Goal: Feedback & Contribution: Leave review/rating

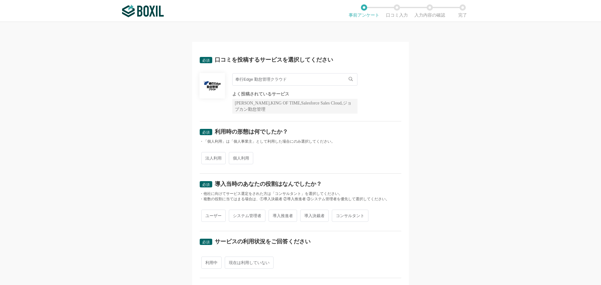
click at [329, 81] on input "奉行Edge 勤怠管理クラウド" at bounding box center [294, 79] width 125 height 13
click at [465, 86] on div "必須 口コミを投稿するサービスを選択してください 奉行Edge 勤怠管理クラウド 奉行Edge 勤怠管理クラウド よく投稿されているサービス Sansan,K…" at bounding box center [300, 153] width 601 height 263
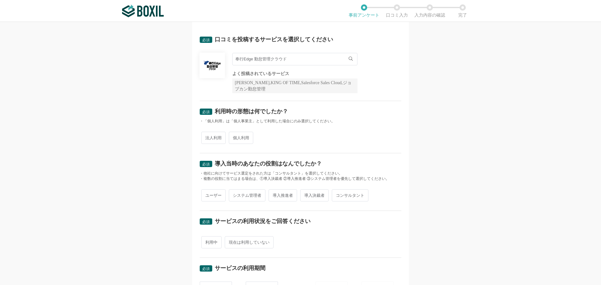
scroll to position [31, 0]
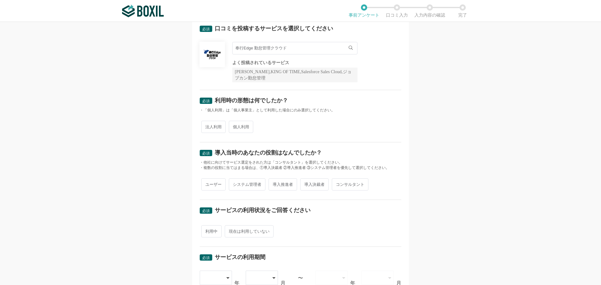
click at [345, 124] on div "法人利用 個人利用" at bounding box center [301, 126] width 202 height 15
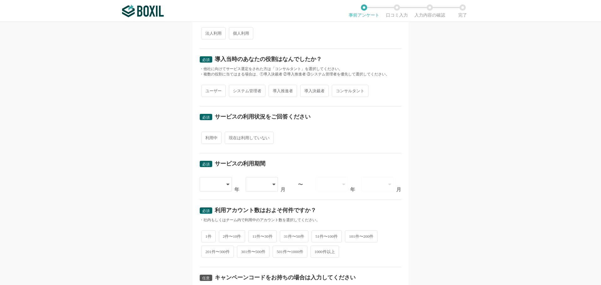
scroll to position [125, 0]
click at [213, 140] on span "利用中" at bounding box center [211, 137] width 20 height 12
click at [207, 136] on input "利用中" at bounding box center [205, 134] width 4 height 4
radio input "true"
click at [235, 138] on span "現在は利用していない" at bounding box center [249, 137] width 49 height 12
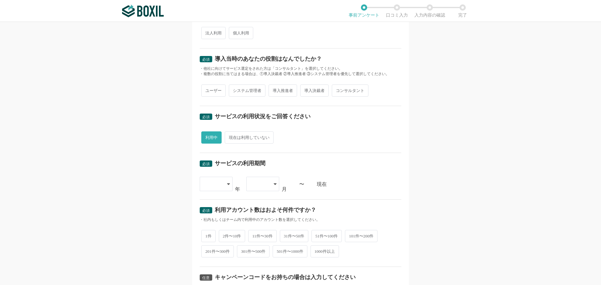
click at [230, 136] on input "現在は利用していない" at bounding box center [228, 134] width 4 height 4
radio input "true"
click at [214, 137] on span "利用中" at bounding box center [211, 137] width 20 height 12
click at [207, 136] on input "利用中" at bounding box center [205, 134] width 4 height 4
radio input "true"
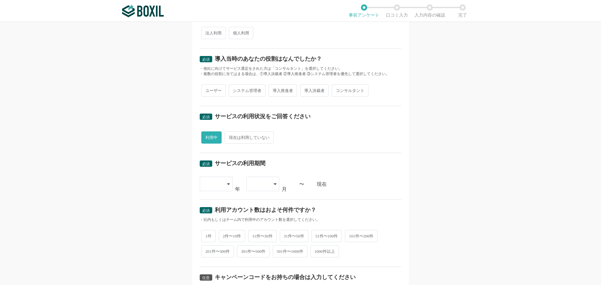
click at [358, 134] on div "利用中 現在は利用していない" at bounding box center [301, 137] width 202 height 15
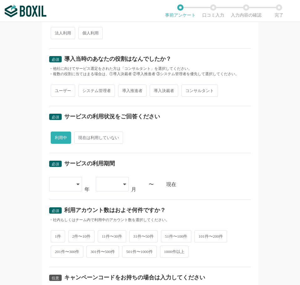
click at [110, 139] on span "現在は利用していない" at bounding box center [98, 137] width 49 height 12
click at [80, 136] on input "現在は利用していない" at bounding box center [78, 134] width 4 height 4
radio input "true"
radio input "false"
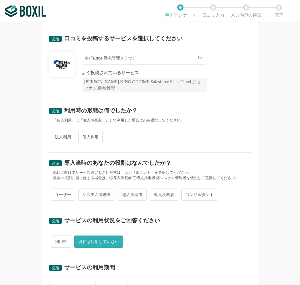
scroll to position [0, 0]
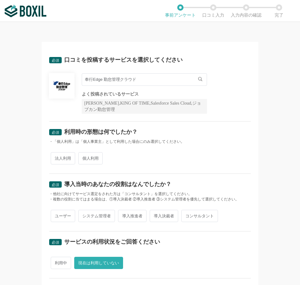
click at [64, 157] on span "法人利用" at bounding box center [63, 158] width 24 height 12
click at [56, 157] on input "法人利用" at bounding box center [54, 155] width 4 height 4
radio input "true"
click at [62, 216] on span "ユーザー" at bounding box center [63, 216] width 24 height 12
click at [56, 215] on input "ユーザー" at bounding box center [54, 213] width 4 height 4
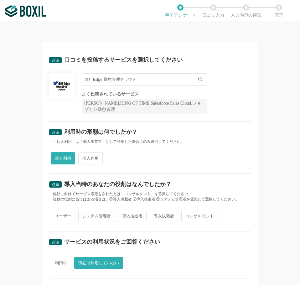
radio input "true"
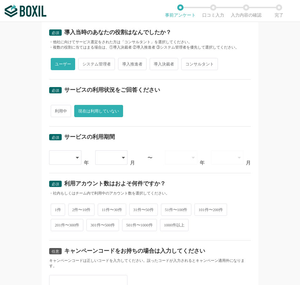
scroll to position [157, 0]
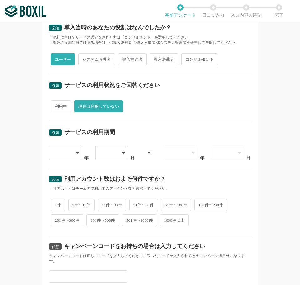
click at [64, 157] on div at bounding box center [62, 153] width 18 height 14
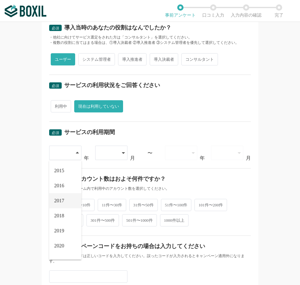
click at [65, 198] on li "2017" at bounding box center [65, 200] width 32 height 15
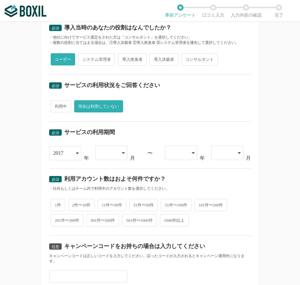
click at [101, 154] on div at bounding box center [108, 153] width 18 height 14
click at [102, 214] on span "04" at bounding box center [102, 215] width 5 height 5
click at [67, 152] on div "2017" at bounding box center [62, 153] width 18 height 14
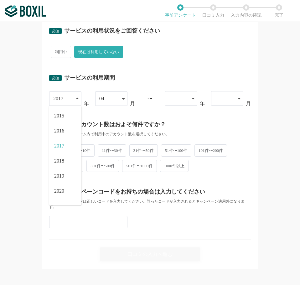
scroll to position [214, 0]
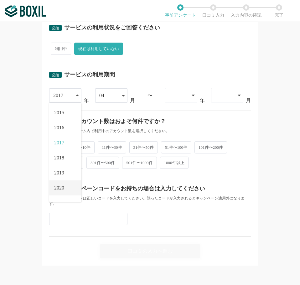
click at [58, 190] on span "2020" at bounding box center [59, 187] width 10 height 5
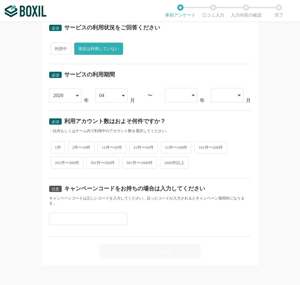
click at [106, 91] on div "04" at bounding box center [108, 96] width 18 height 14
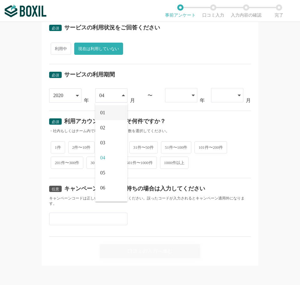
click at [101, 114] on span "01" at bounding box center [102, 112] width 5 height 5
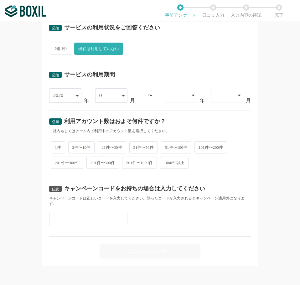
click at [182, 90] on div at bounding box center [178, 95] width 18 height 14
click at [175, 172] on span "2024" at bounding box center [175, 173] width 10 height 5
click at [220, 91] on div at bounding box center [224, 95] width 18 height 14
click at [216, 158] on span "04" at bounding box center [218, 158] width 5 height 5
click at [150, 163] on span "501件〜1000件" at bounding box center [139, 162] width 35 height 12
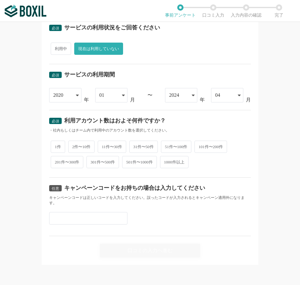
click at [128, 161] on input "501件〜1000件" at bounding box center [126, 159] width 4 height 4
radio input "true"
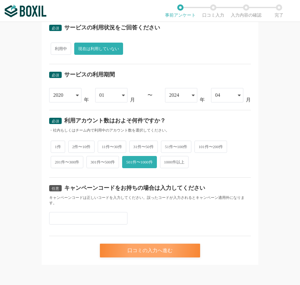
click at [155, 250] on div "口コミの入力へ進む" at bounding box center [150, 251] width 100 height 14
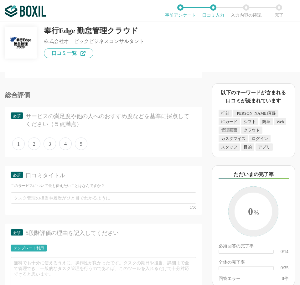
scroll to position [1596, 0]
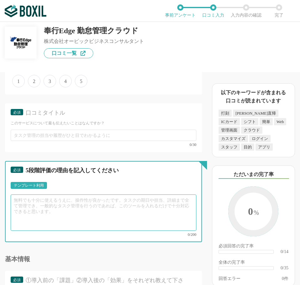
click at [52, 215] on textarea at bounding box center [104, 212] width 186 height 36
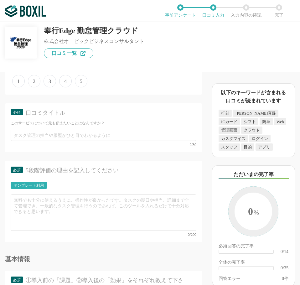
click at [41, 183] on div "テンプレート利用" at bounding box center [29, 185] width 30 height 4
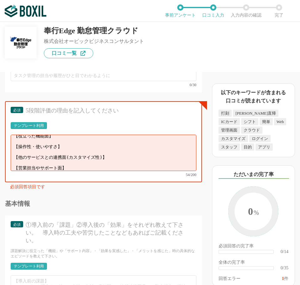
scroll to position [1659, 0]
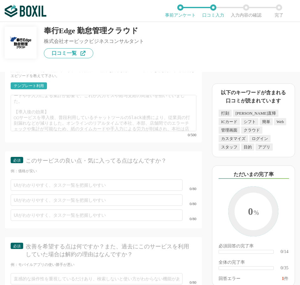
scroll to position [1847, 0]
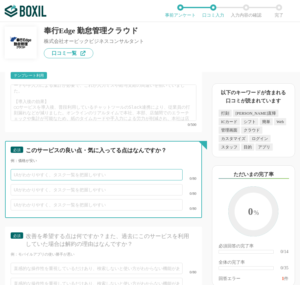
click at [153, 169] on input "text" at bounding box center [97, 174] width 172 height 11
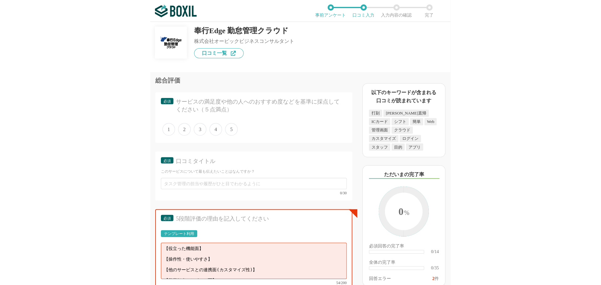
scroll to position [1416, 0]
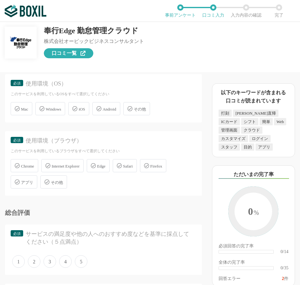
click at [78, 51] on link "口コミ一覧" at bounding box center [68, 53] width 49 height 10
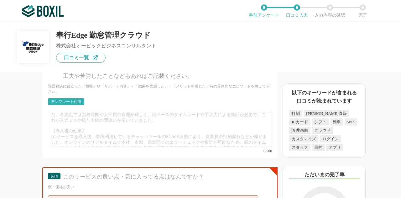
scroll to position [1774, 0]
